Goal: Check status: Check status

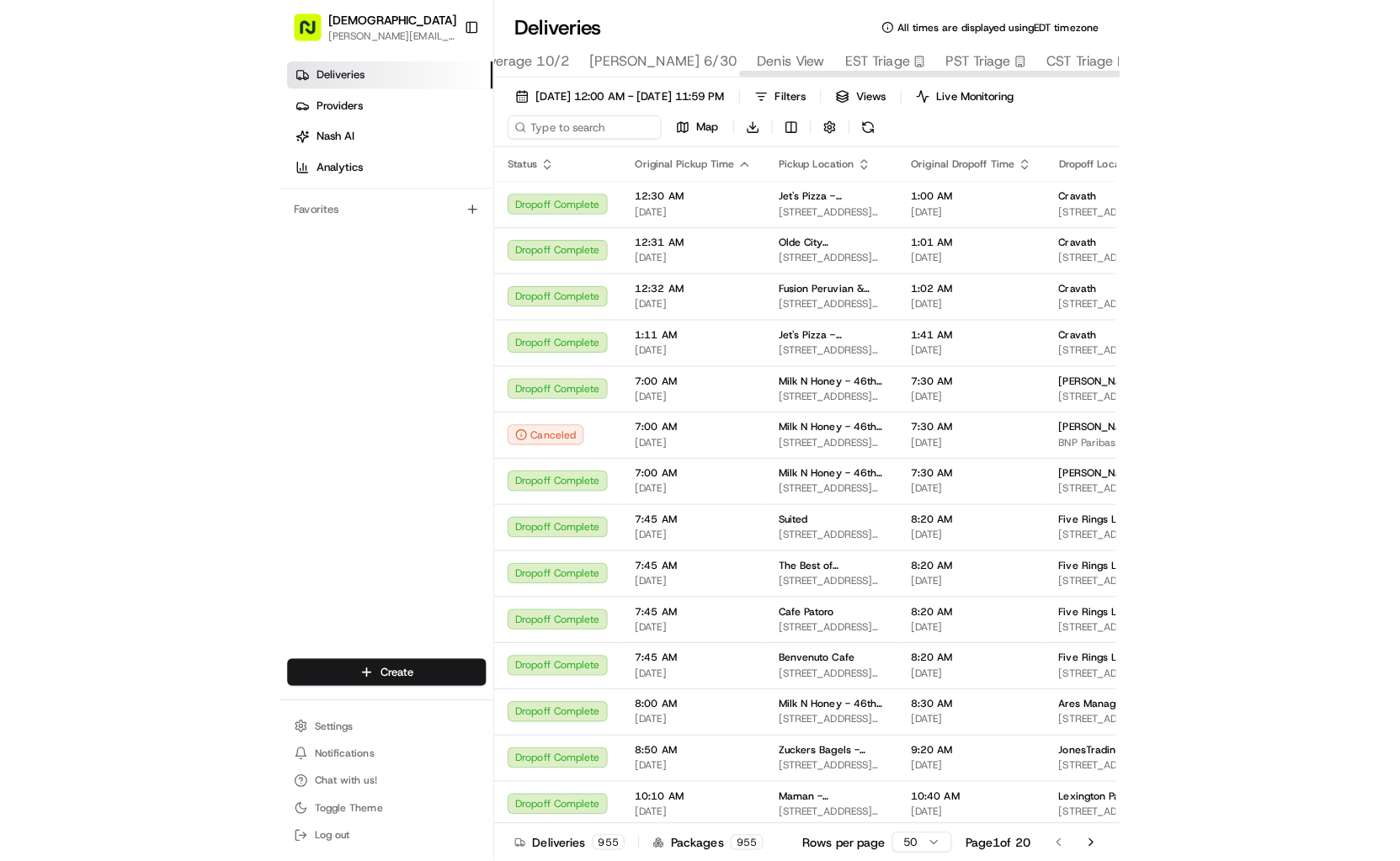
scroll to position [0, 443]
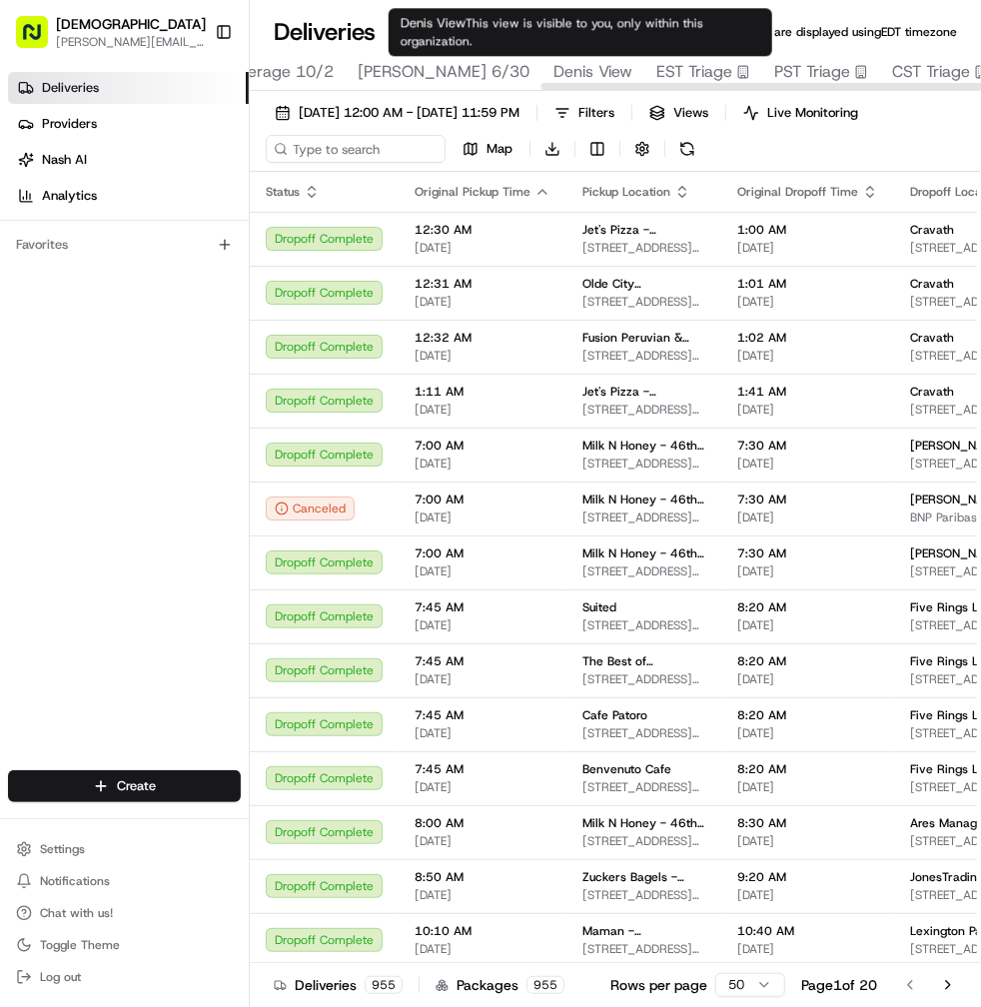
click at [572, 67] on span "Denis View" at bounding box center [592, 72] width 79 height 24
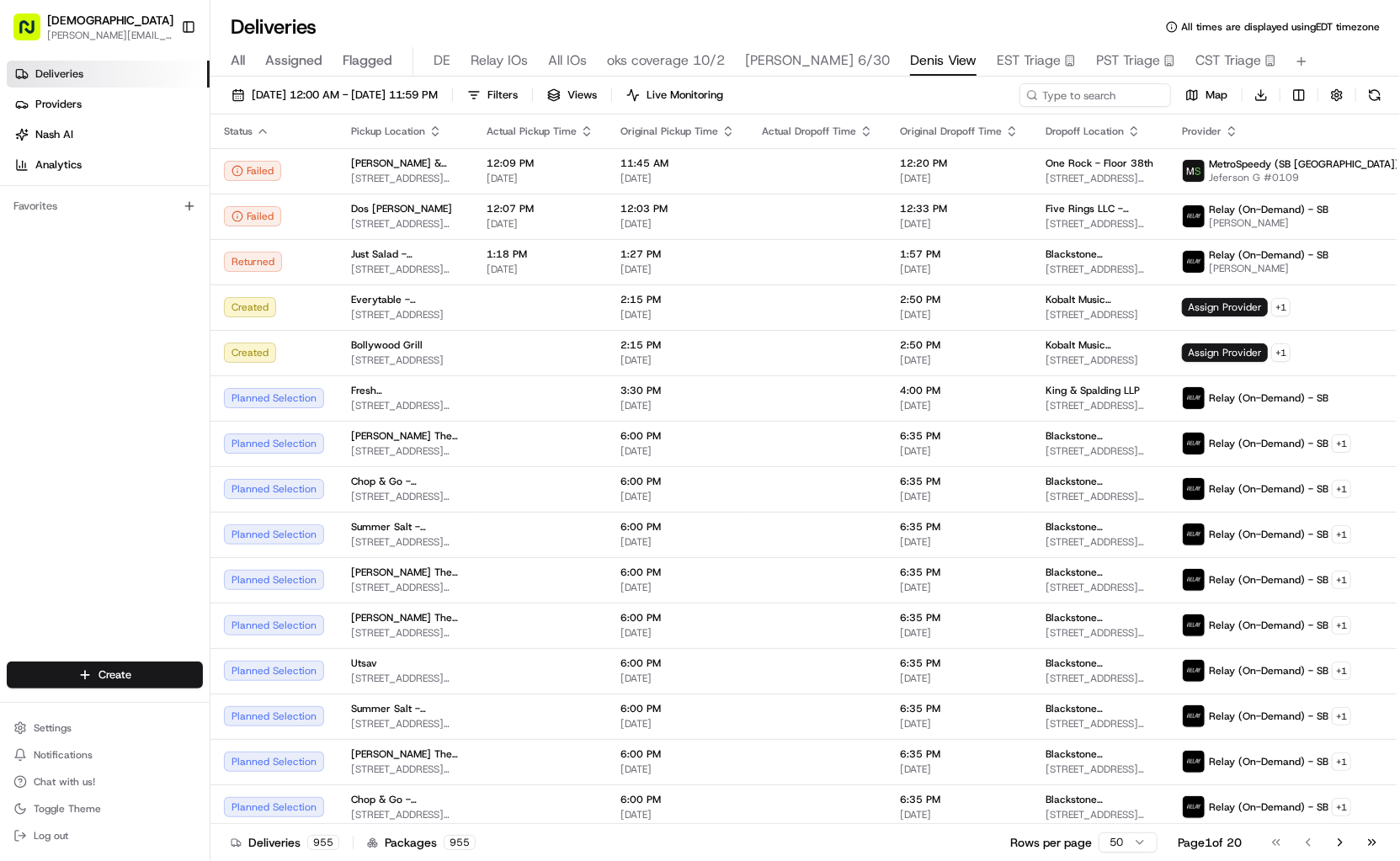
click at [497, 24] on div "Deliveries All times are displayed using EDT timezone" at bounding box center [805, 27] width 1189 height 27
click at [622, 10] on div "Deliveries All times are displayed using EDT timezone All Assigned Flagged DE R…" at bounding box center [805, 430] width 1189 height 861
click at [1070, 95] on input at bounding box center [1070, 95] width 202 height 24
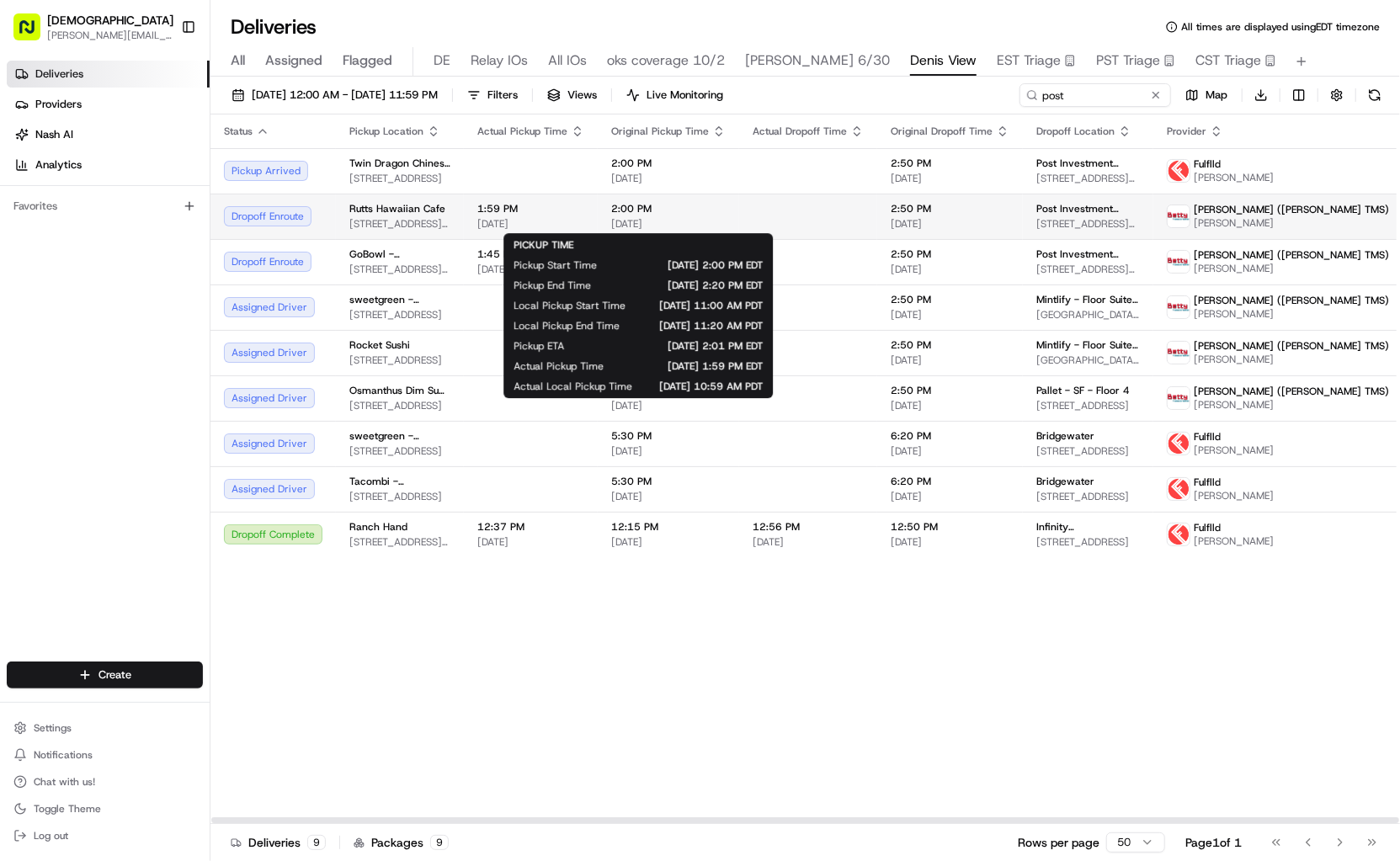
click at [704, 209] on span "2:00 PM" at bounding box center [668, 209] width 115 height 13
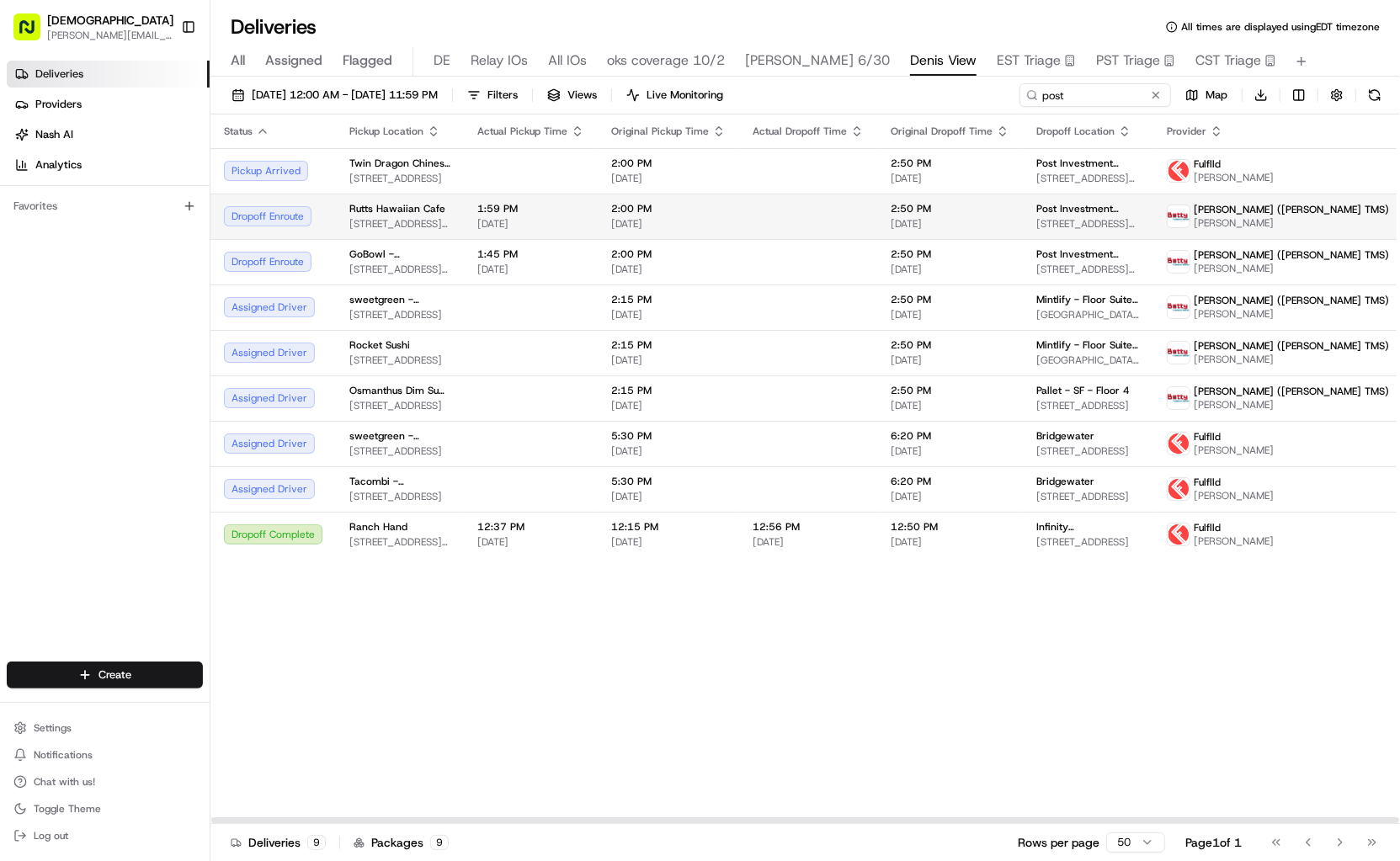
click at [704, 209] on span "2:00 PM" at bounding box center [668, 209] width 115 height 13
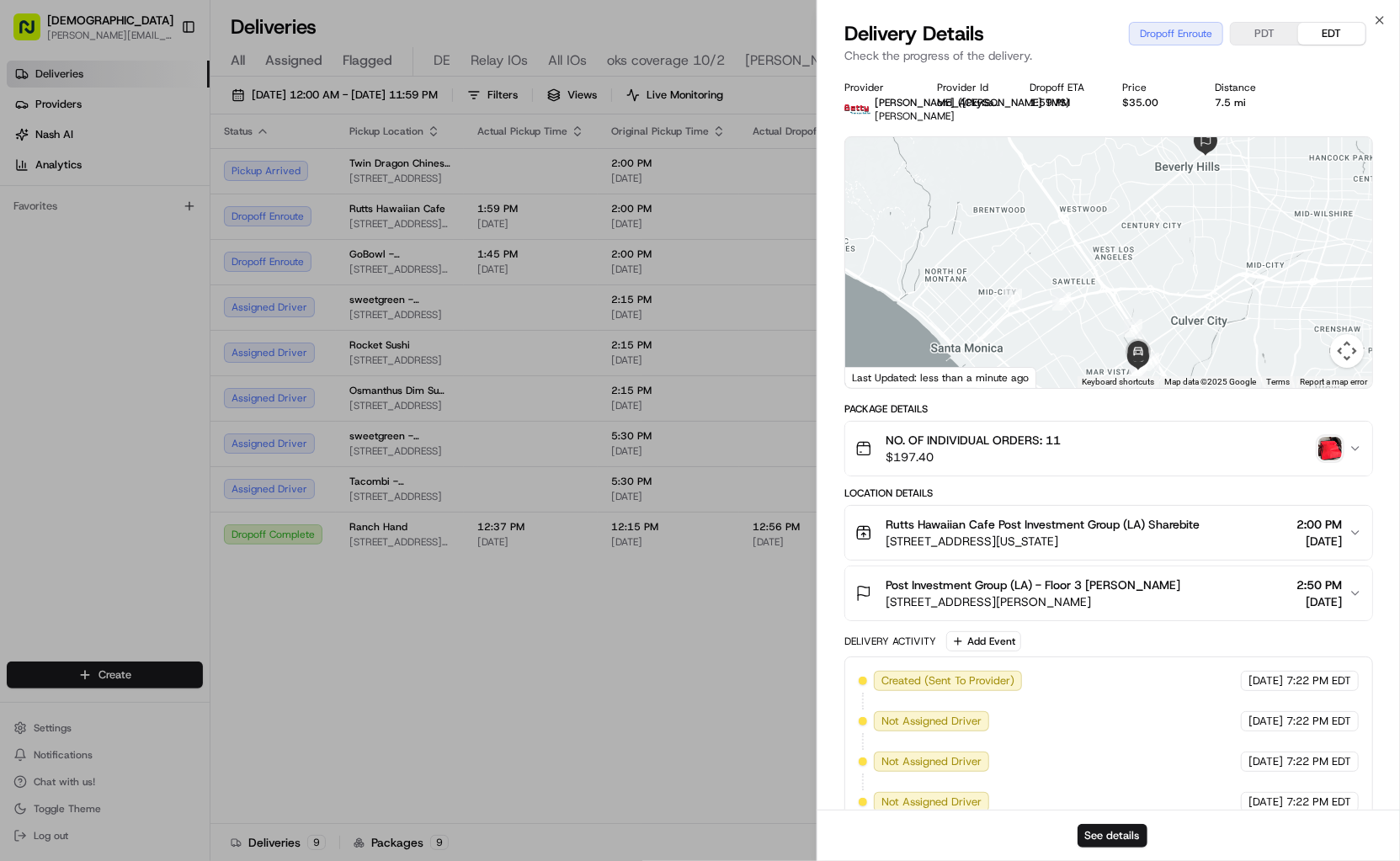
click at [1326, 447] on img "button" at bounding box center [1330, 448] width 24 height 24
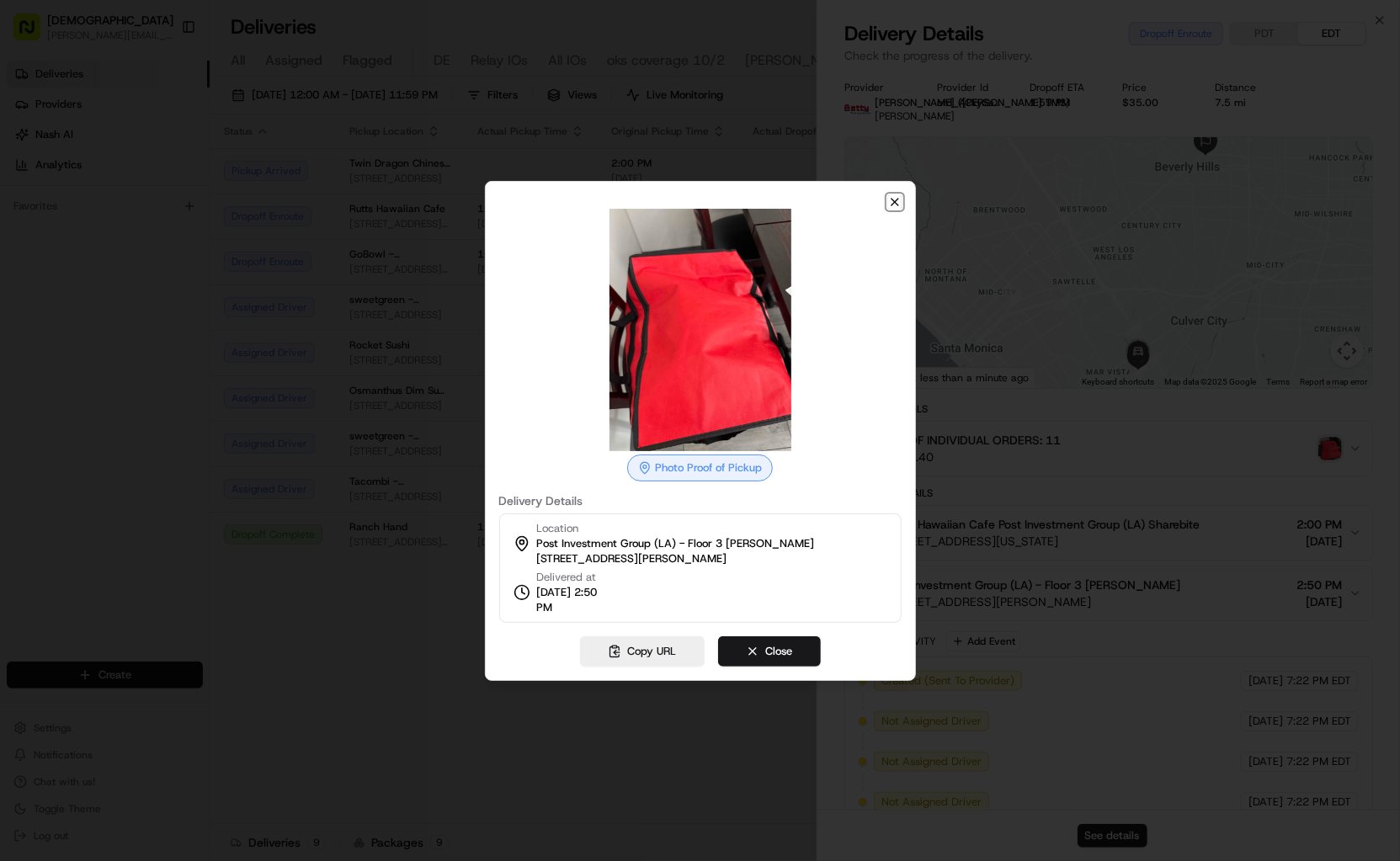
click at [894, 204] on icon "button" at bounding box center [895, 202] width 13 height 13
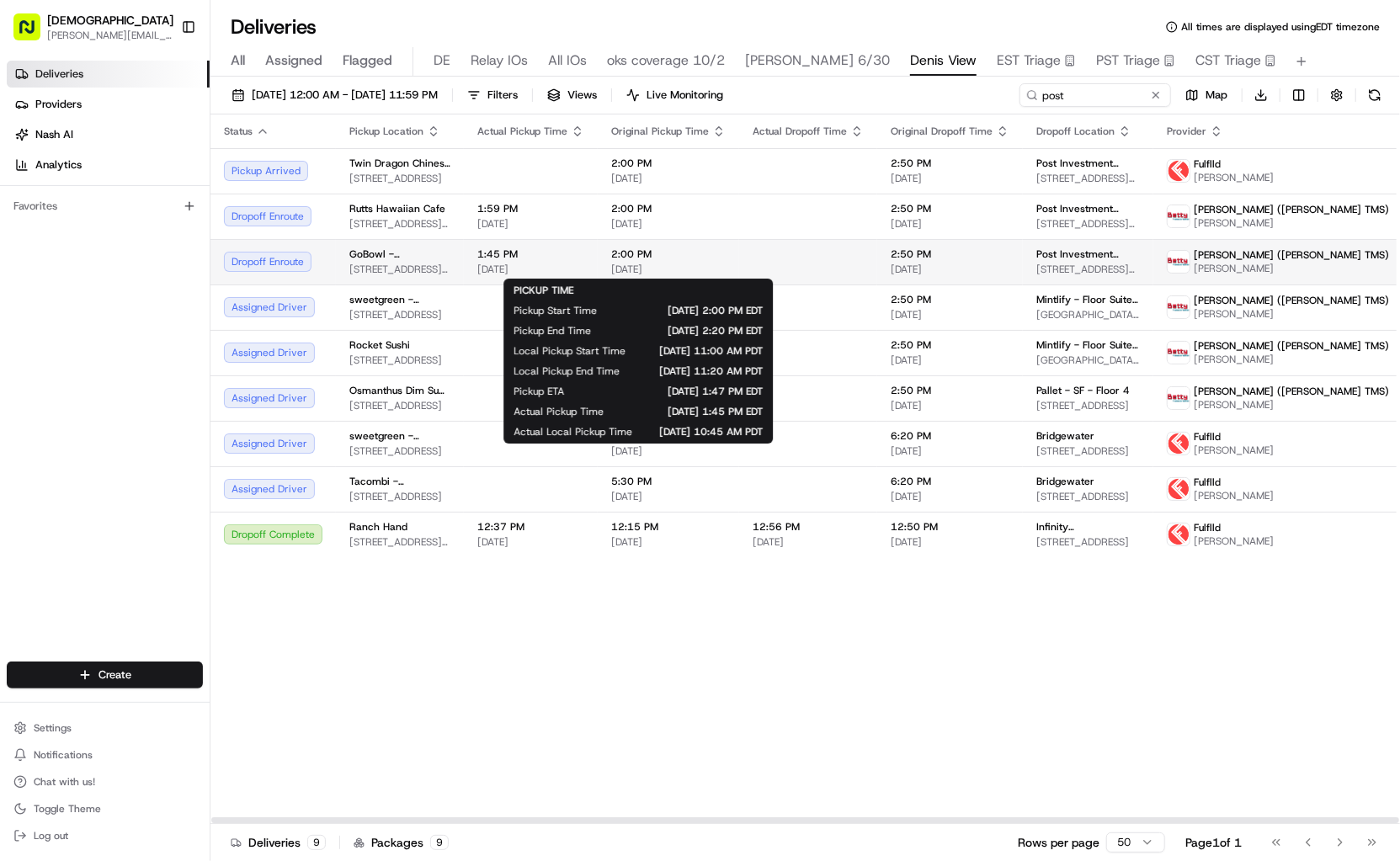
click at [682, 252] on span "2:00 PM" at bounding box center [668, 254] width 115 height 13
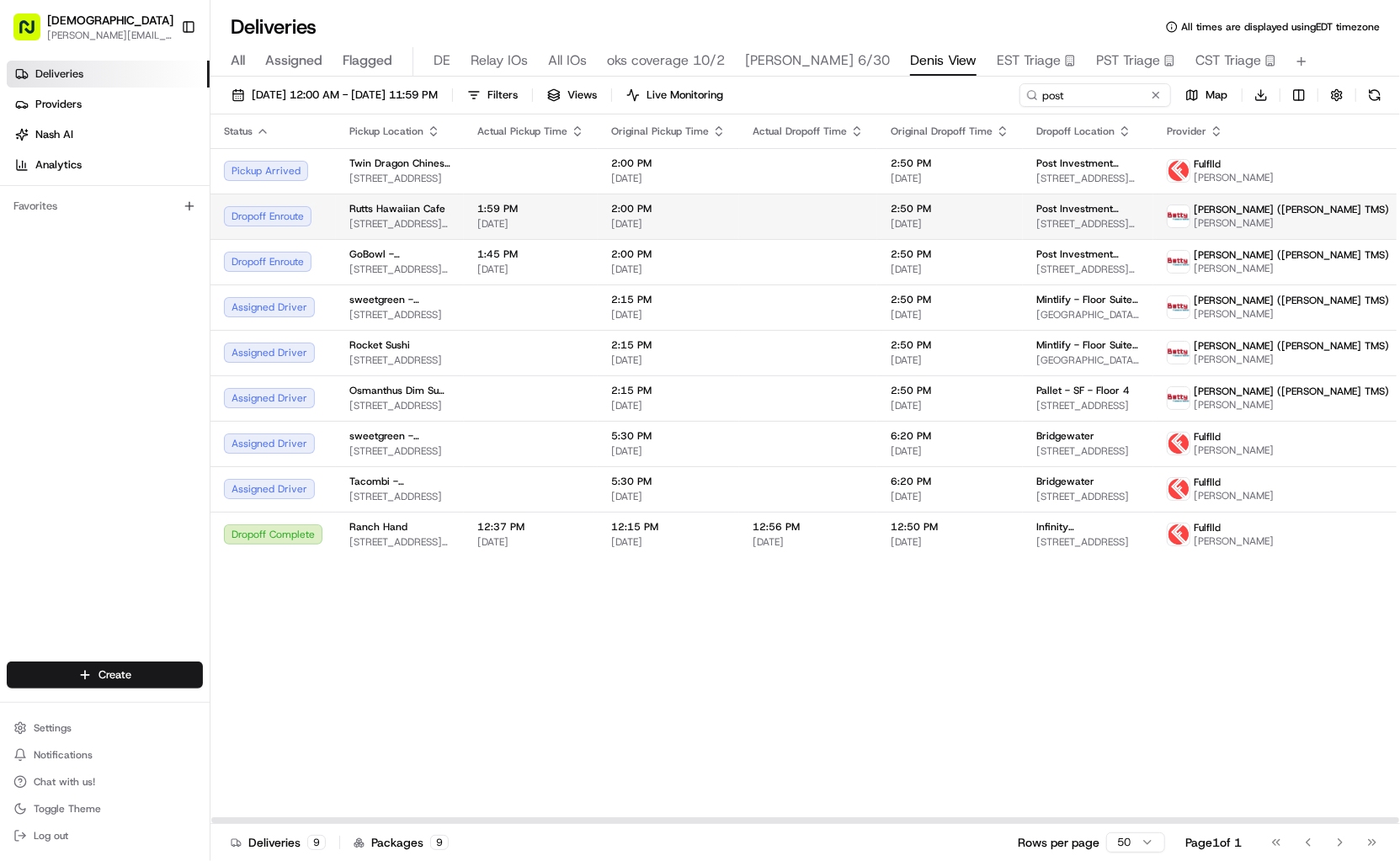
click at [700, 208] on span "2:00 PM" at bounding box center [668, 209] width 115 height 13
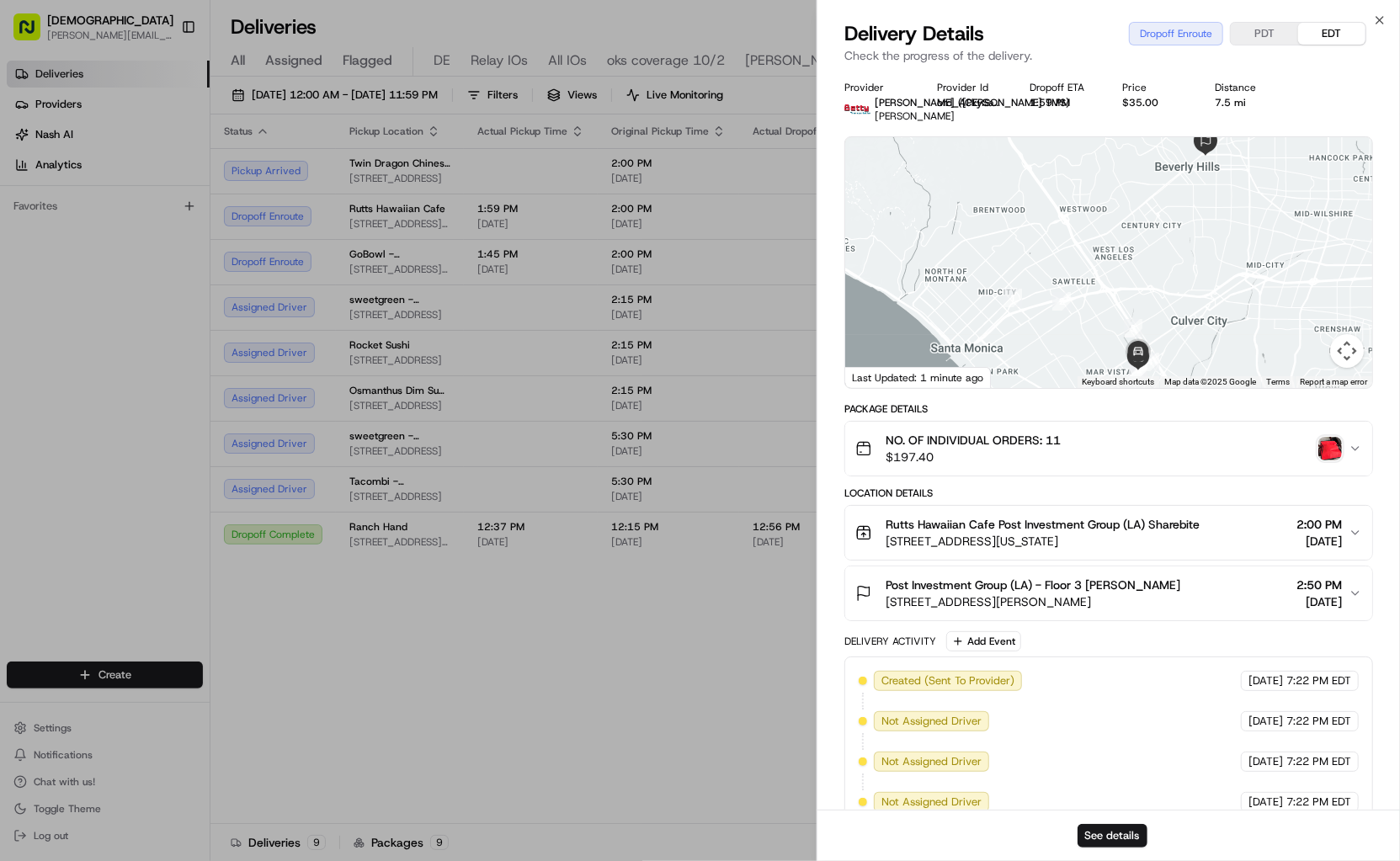
click at [1328, 448] on img "button" at bounding box center [1330, 448] width 24 height 24
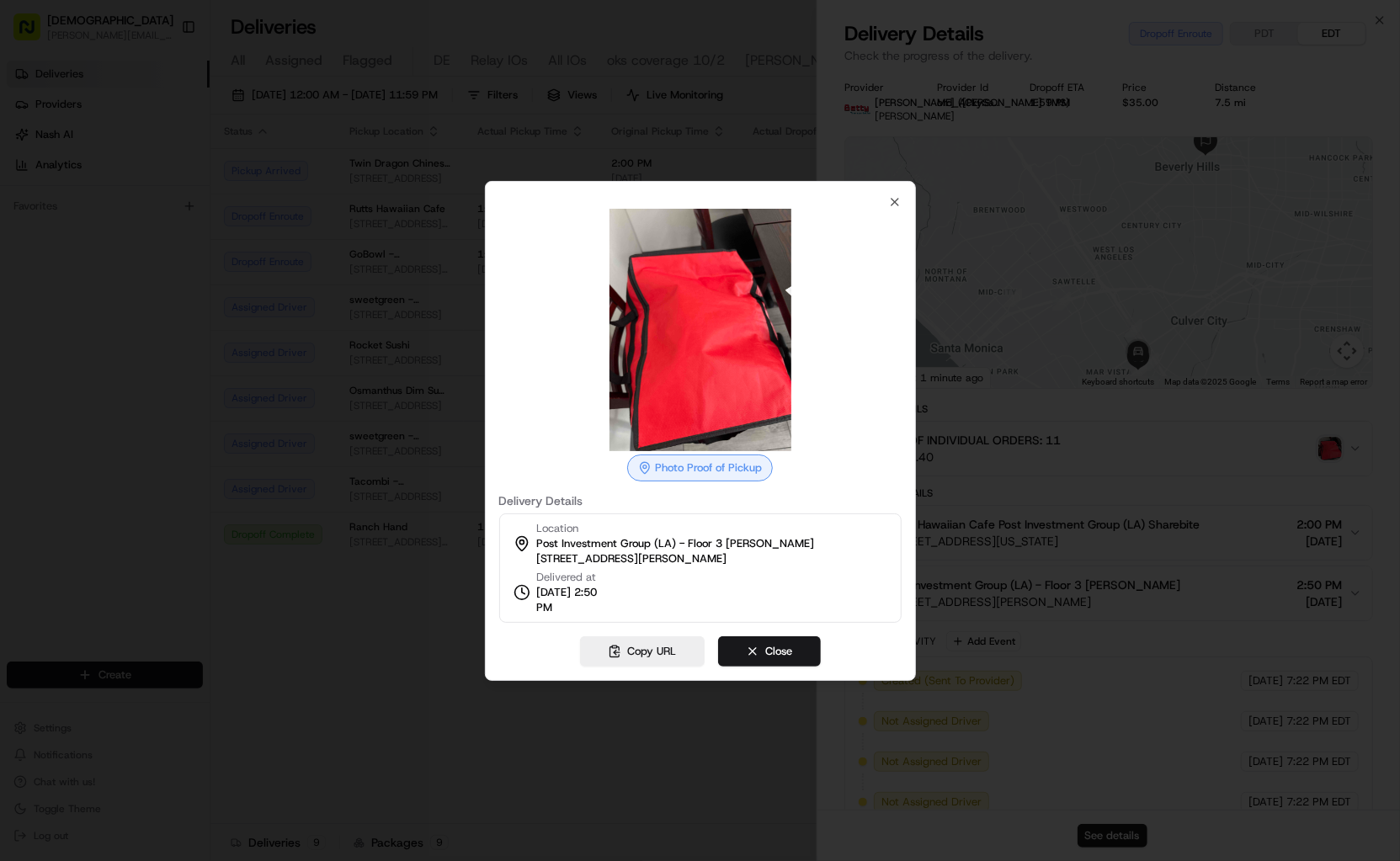
click at [462, 370] on div at bounding box center [700, 430] width 1400 height 861
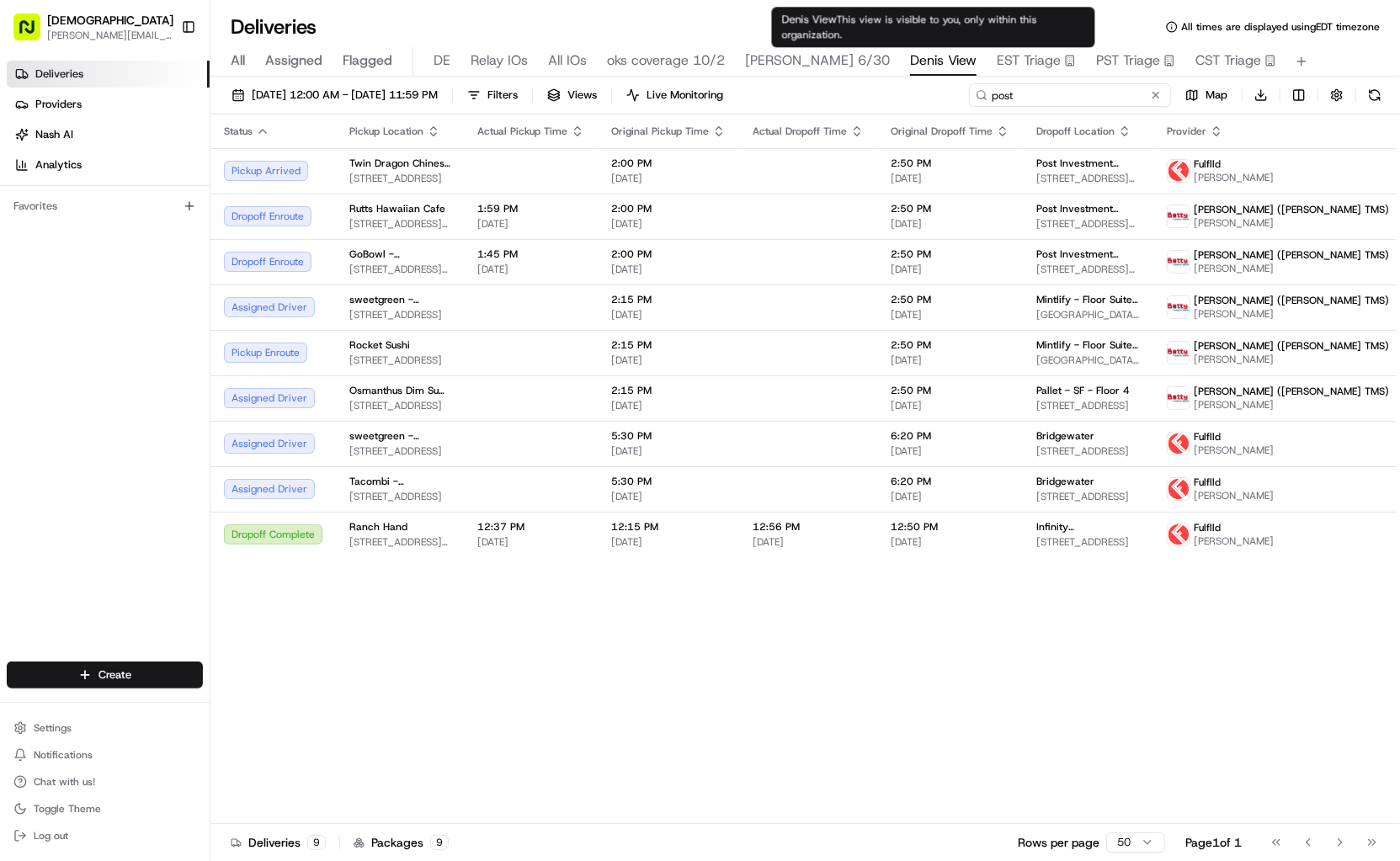
click at [1079, 97] on input "post" at bounding box center [1070, 95] width 202 height 24
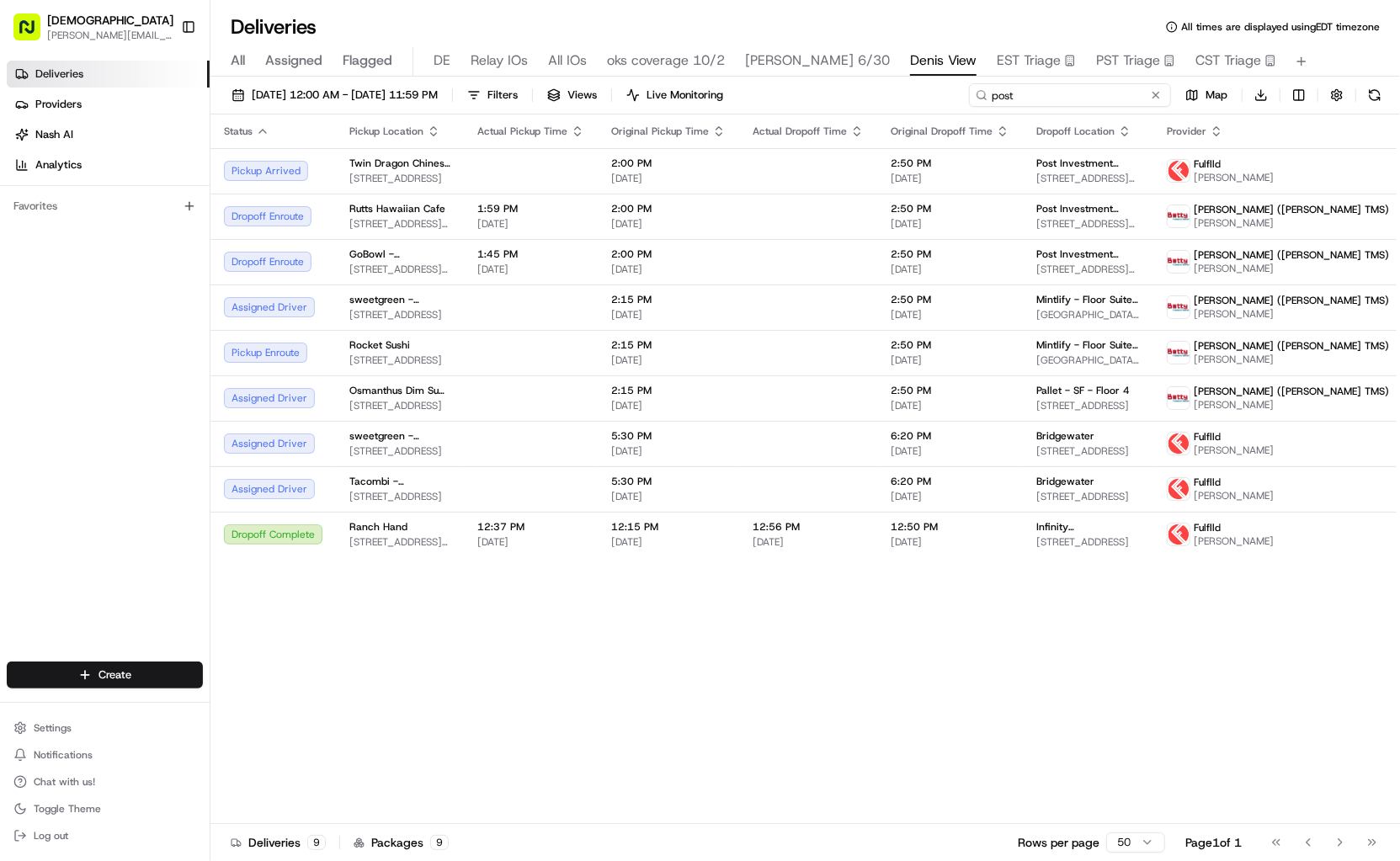
click at [1079, 97] on input "post" at bounding box center [1070, 95] width 202 height 24
type input "treyarch"
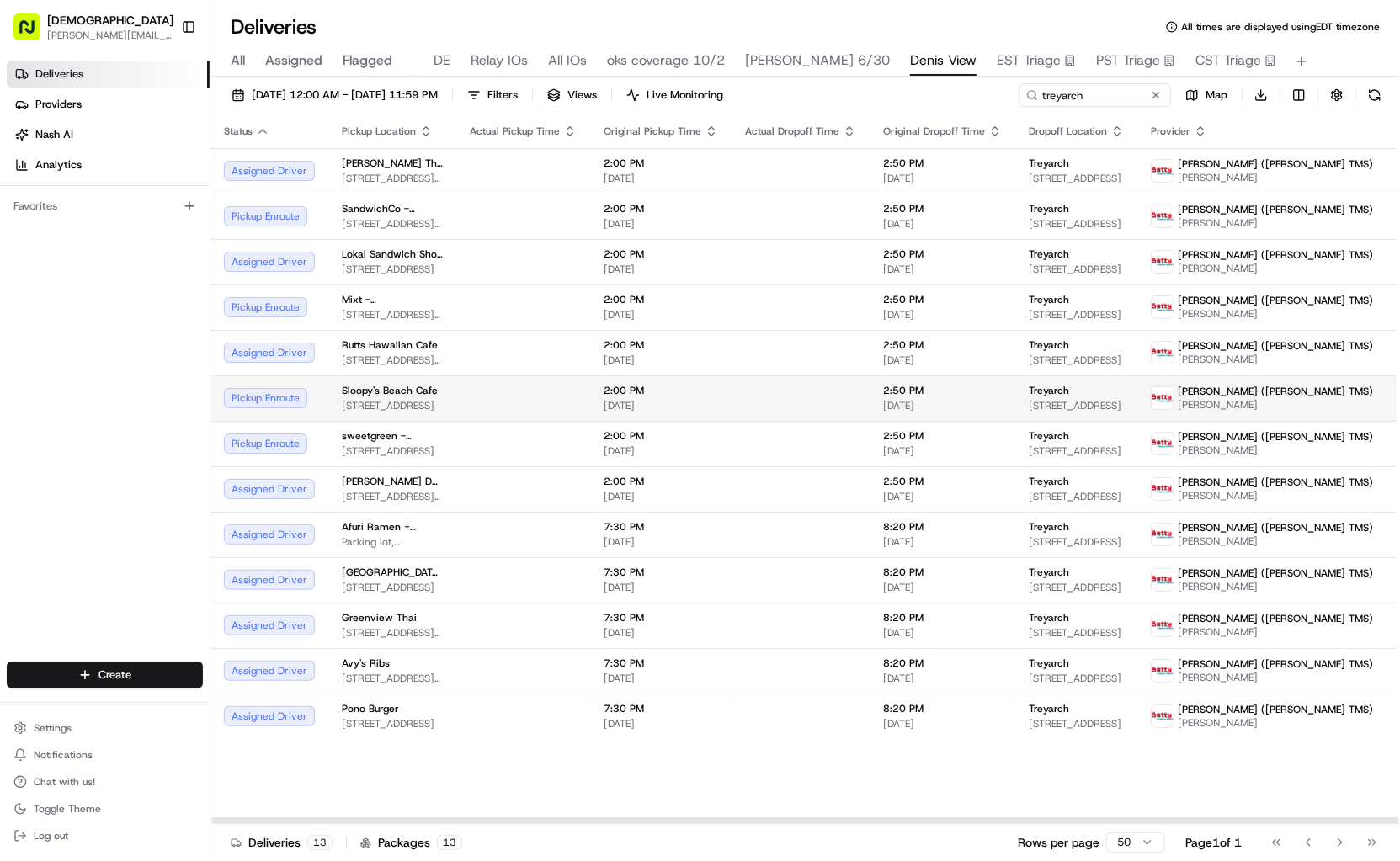
click at [485, 398] on div at bounding box center [523, 398] width 107 height 2
click at [484, 358] on td at bounding box center [523, 352] width 134 height 45
